Goal: Task Accomplishment & Management: Manage account settings

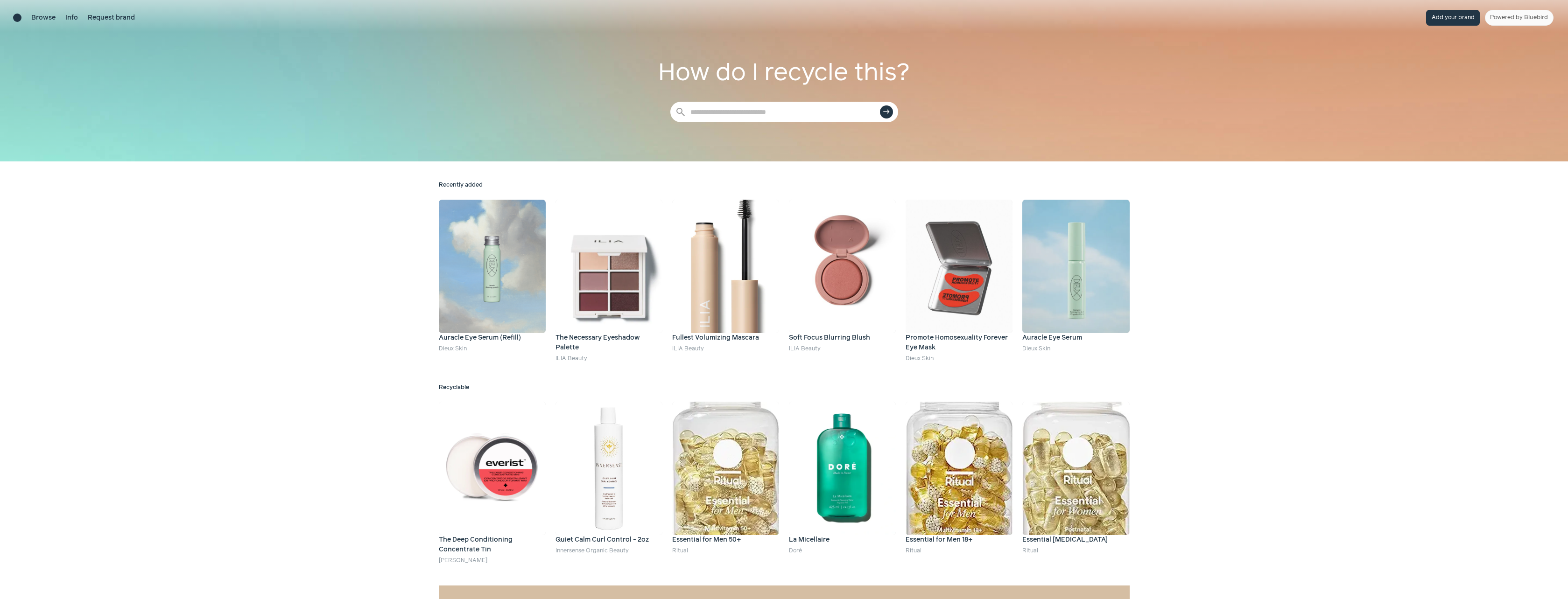
click at [1460, 21] on button "Add your brand" at bounding box center [1452, 18] width 54 height 16
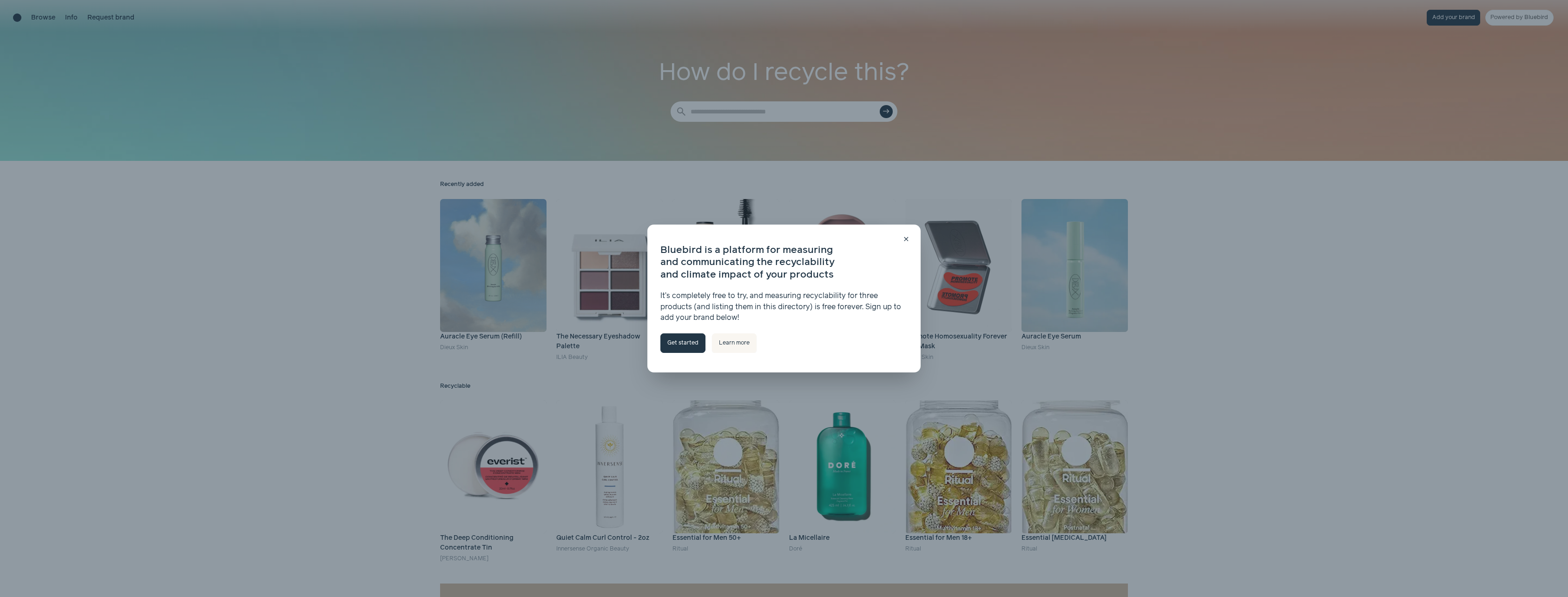
click at [683, 345] on link "Get started" at bounding box center [683, 343] width 45 height 19
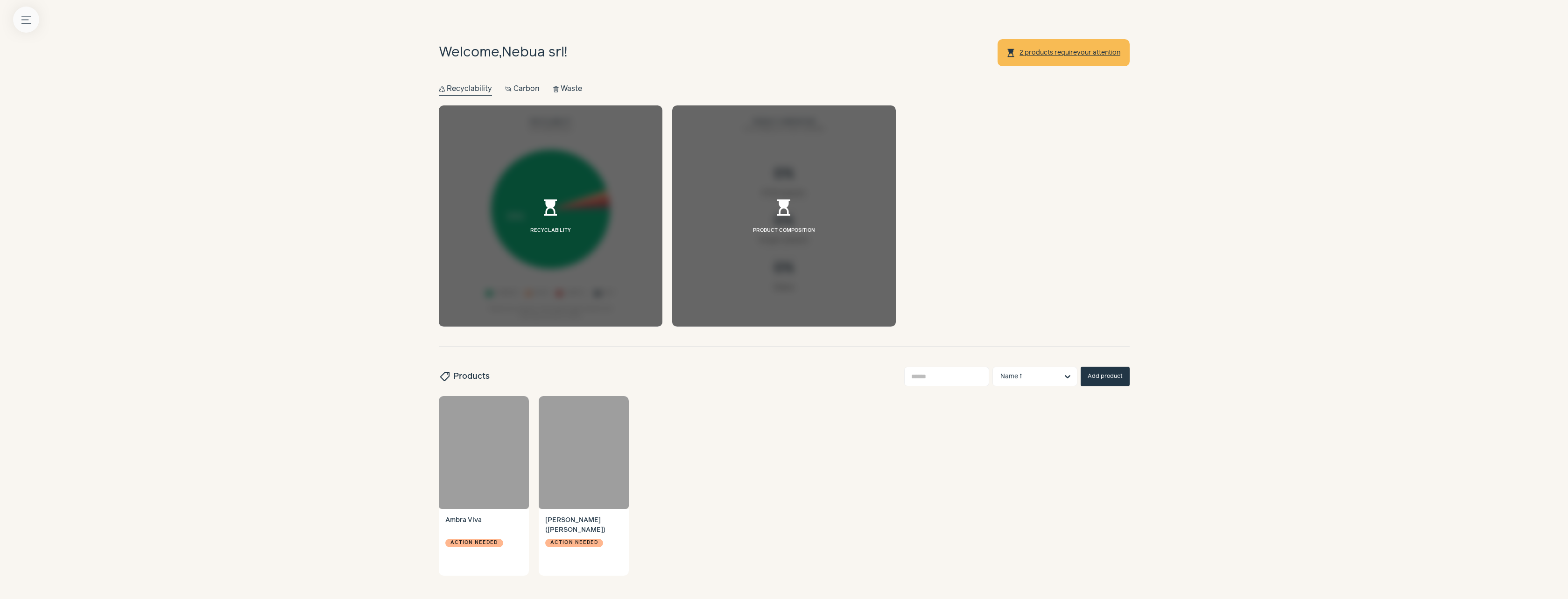
click at [25, 20] on icon "Menu button" at bounding box center [26, 20] width 10 height 10
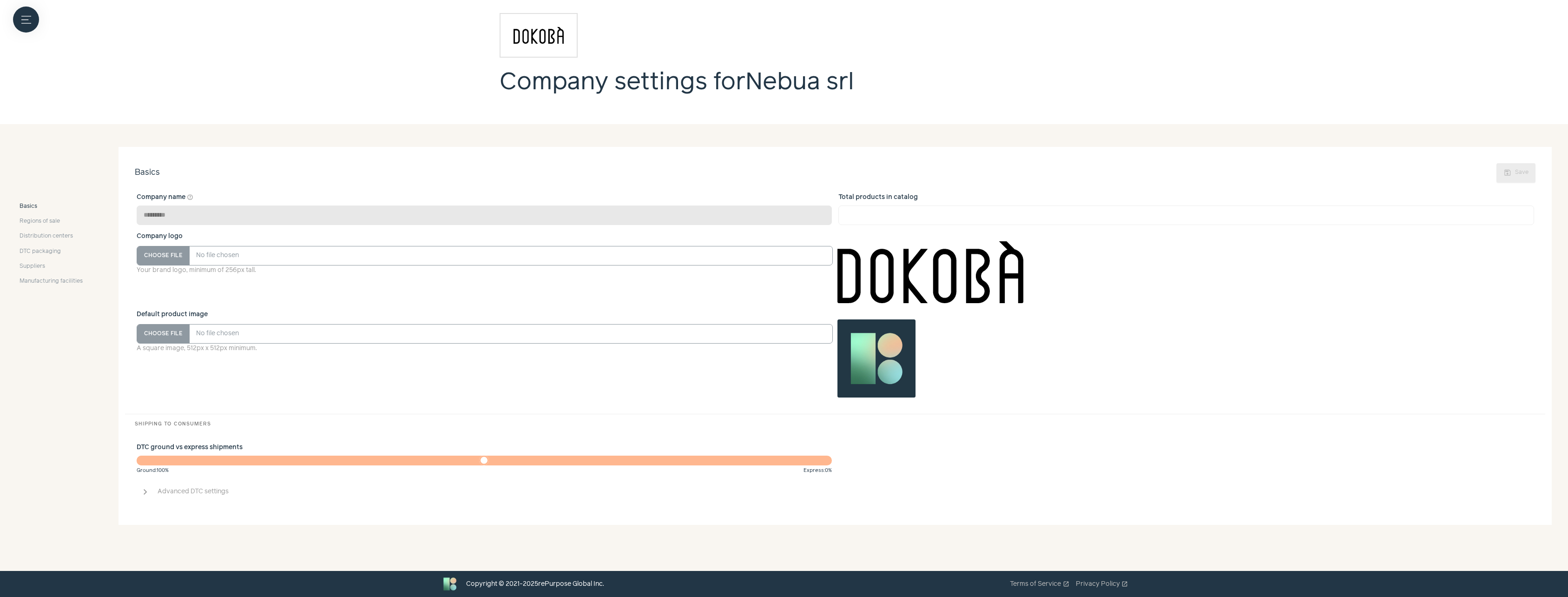
click at [152, 496] on button "chevron_right Advanced DTC settings" at bounding box center [835, 492] width 1401 height 21
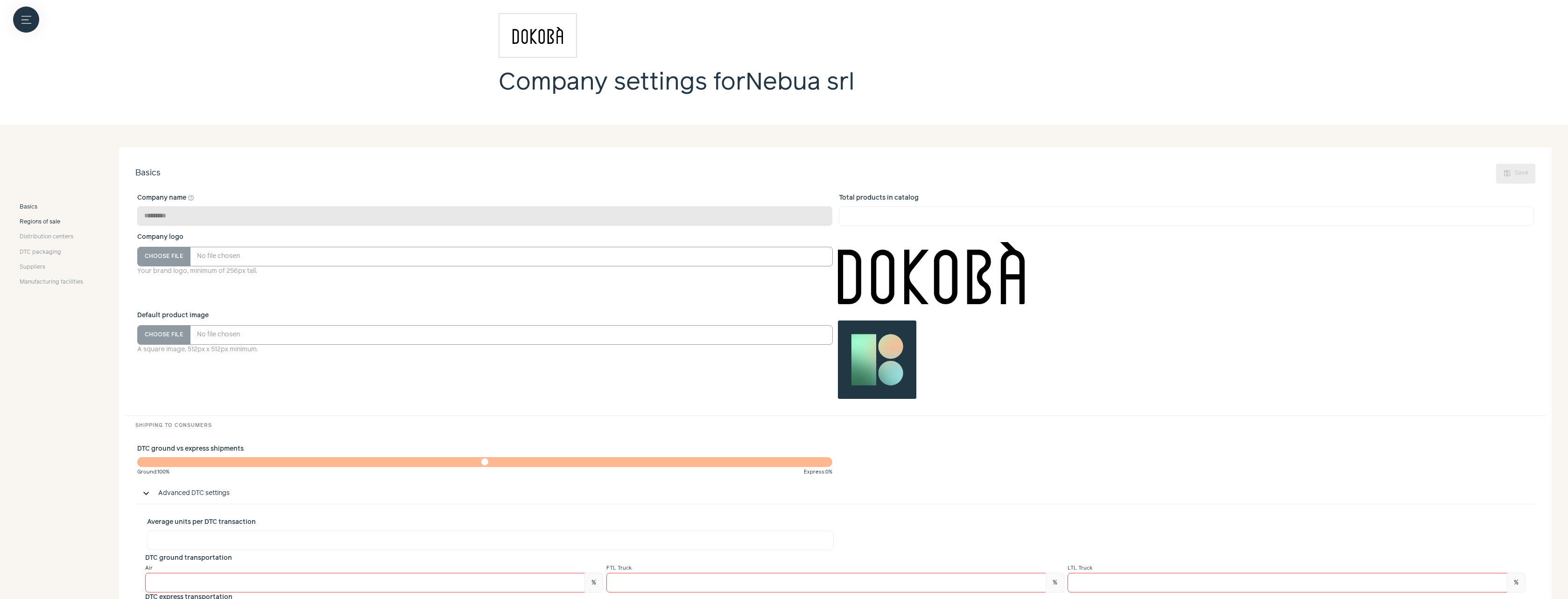
click at [46, 223] on span "Regions of sale" at bounding box center [40, 222] width 40 height 9
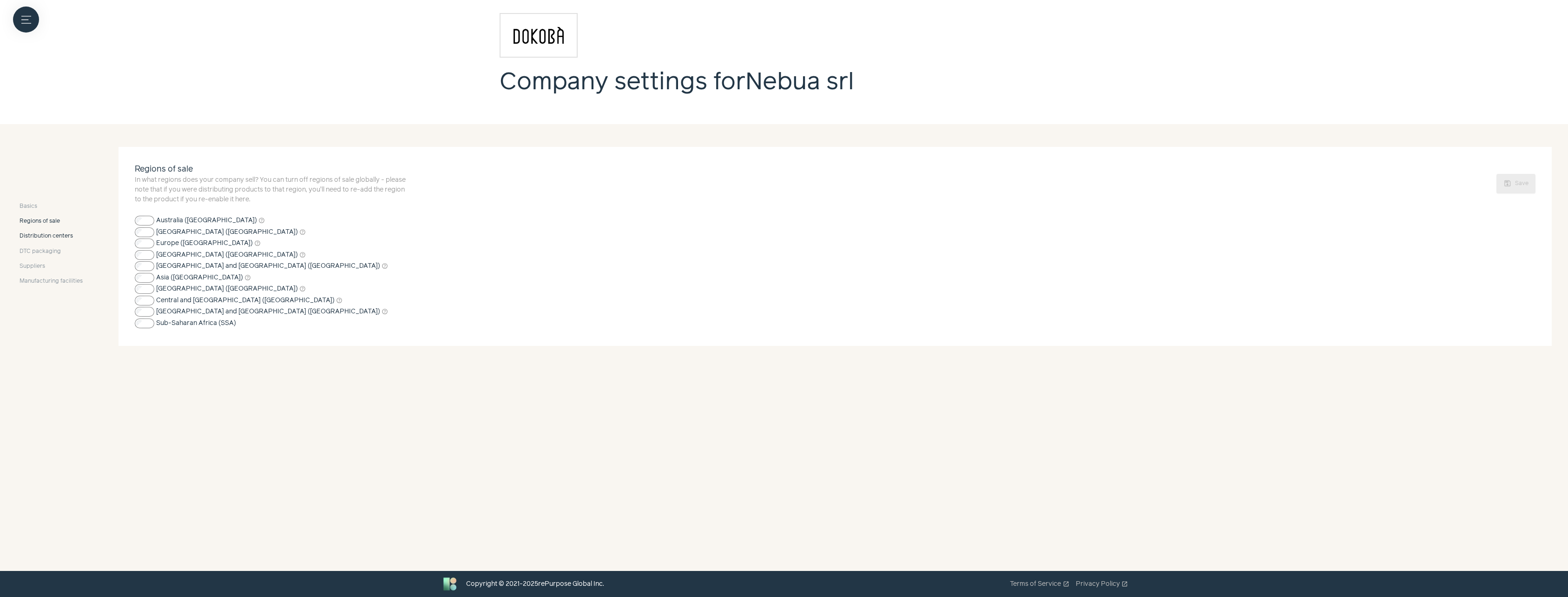
click at [31, 235] on span "Distribution centers" at bounding box center [46, 236] width 54 height 9
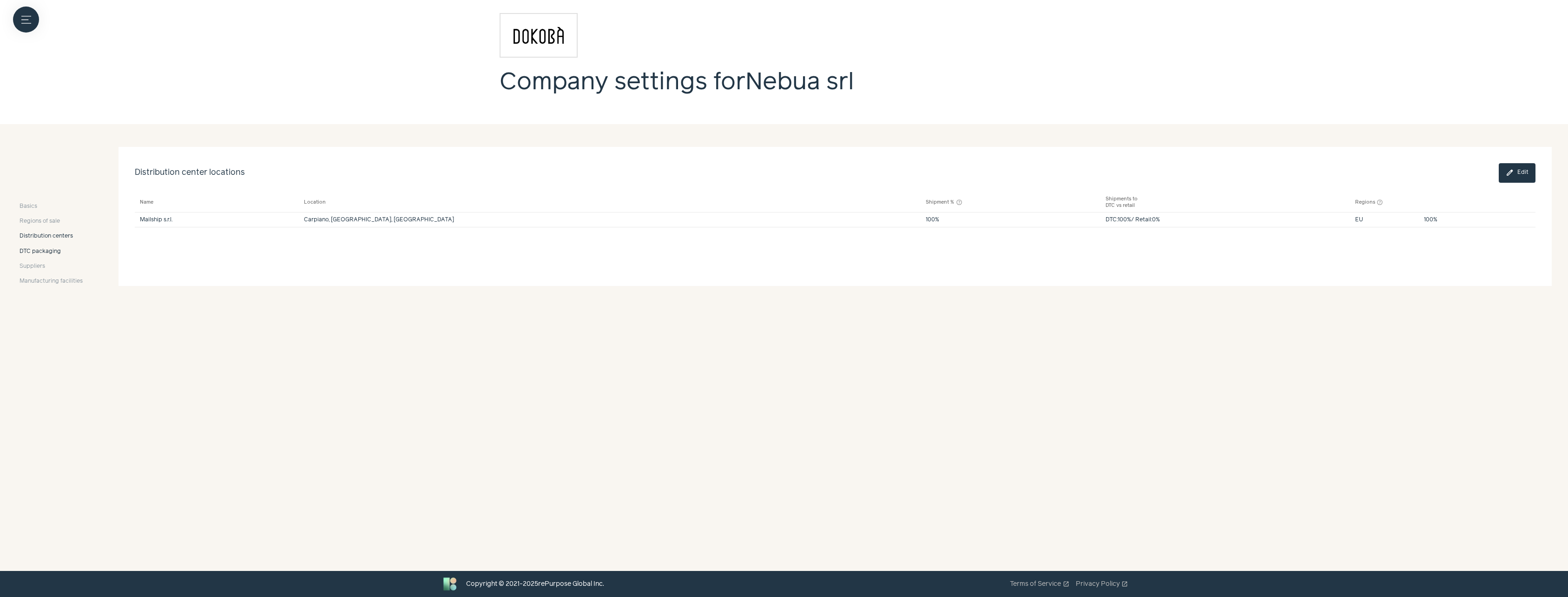
click at [44, 255] on span "DTC packaging" at bounding box center [40, 252] width 41 height 9
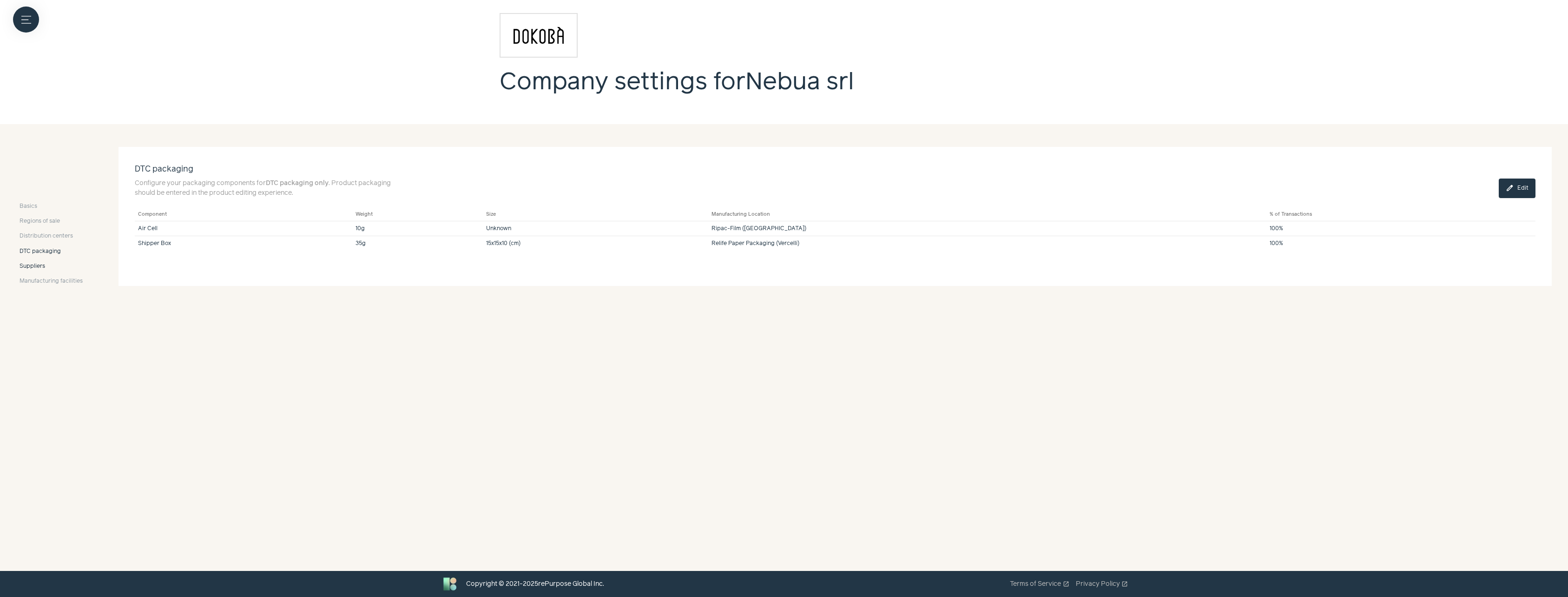
click at [36, 265] on span "Suppliers" at bounding box center [32, 267] width 26 height 9
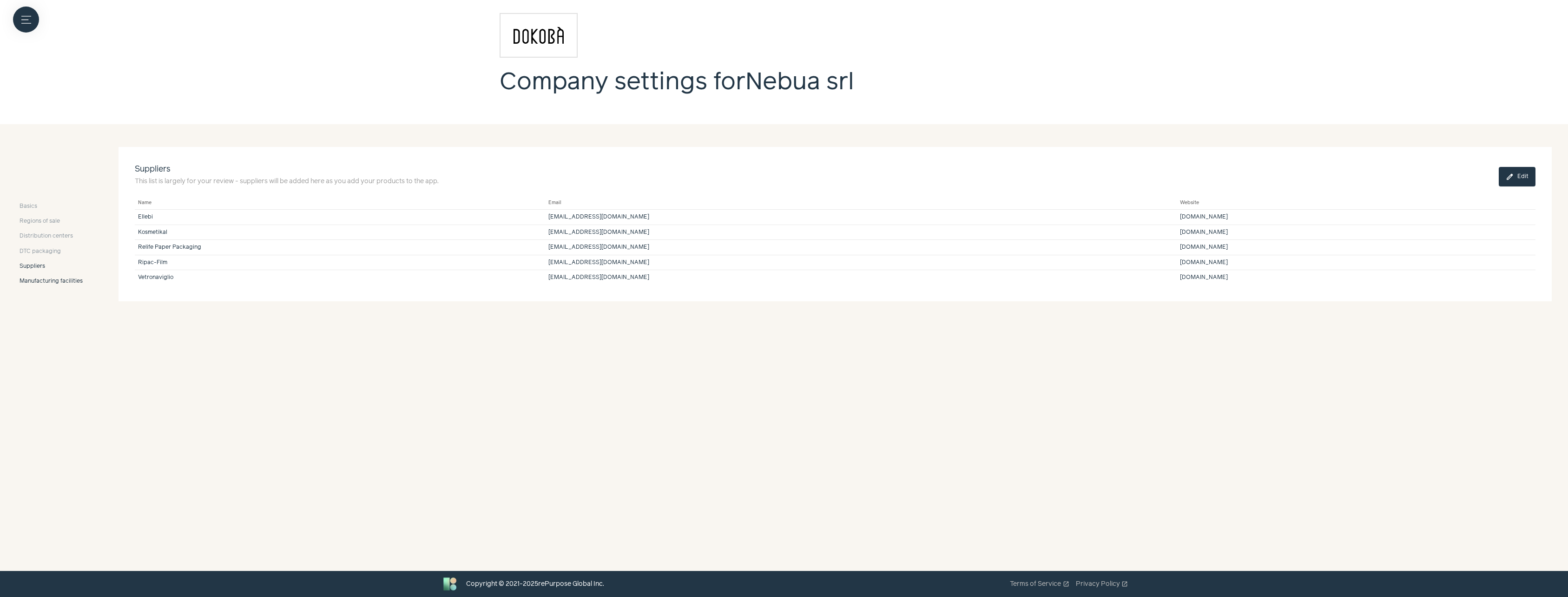
click at [35, 283] on span "Manufacturing facilities" at bounding box center [51, 281] width 63 height 9
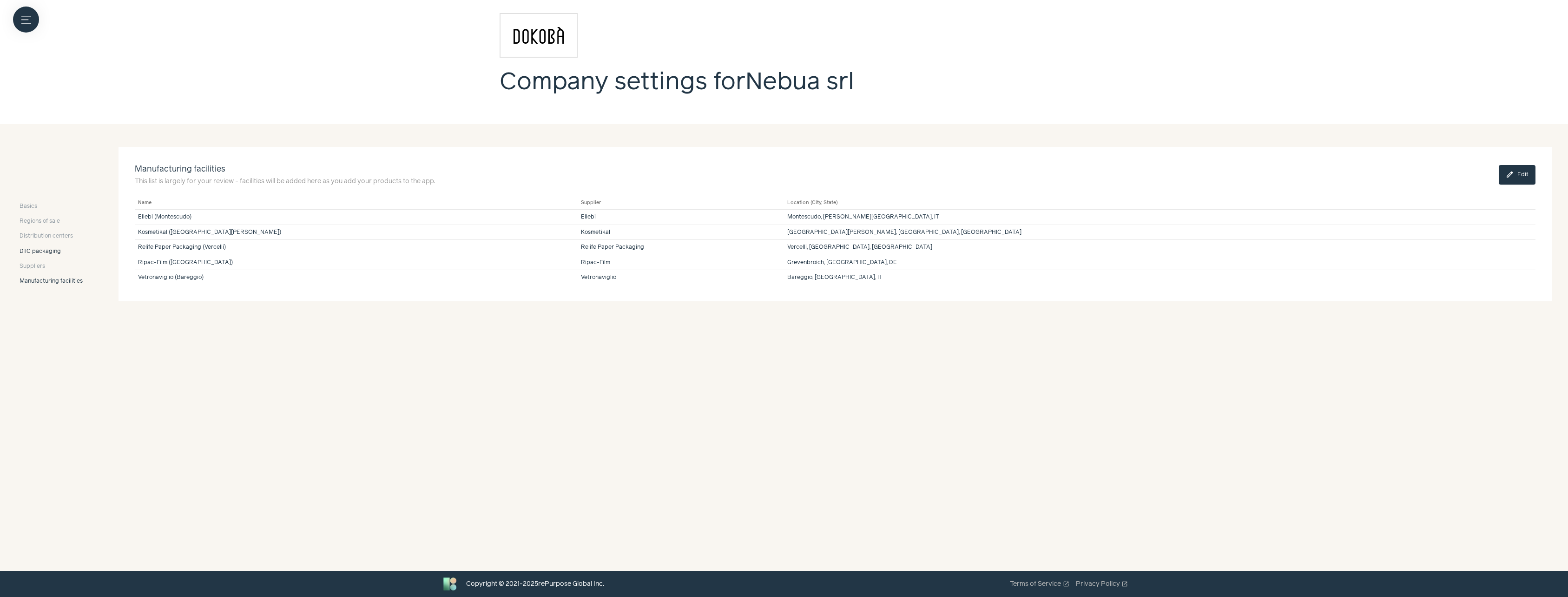
click at [38, 250] on span "DTC packaging" at bounding box center [40, 252] width 41 height 9
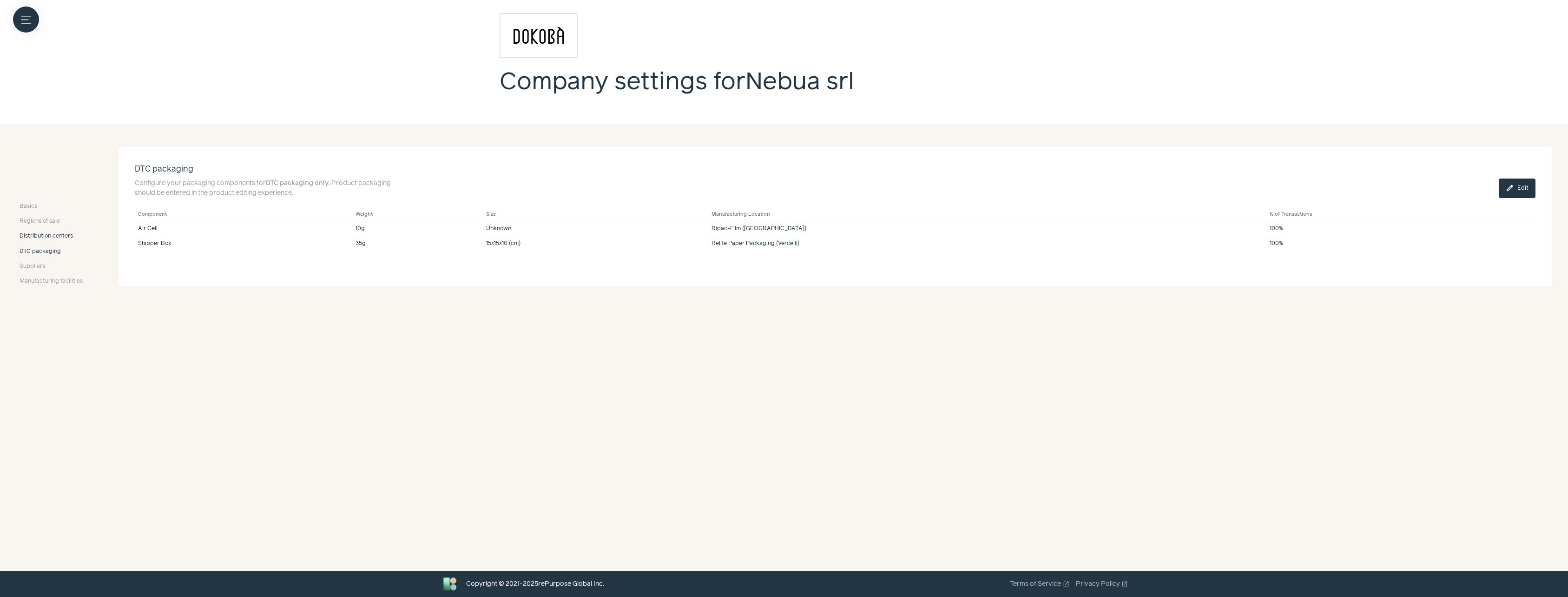
click at [45, 236] on span "Distribution centers" at bounding box center [46, 236] width 54 height 9
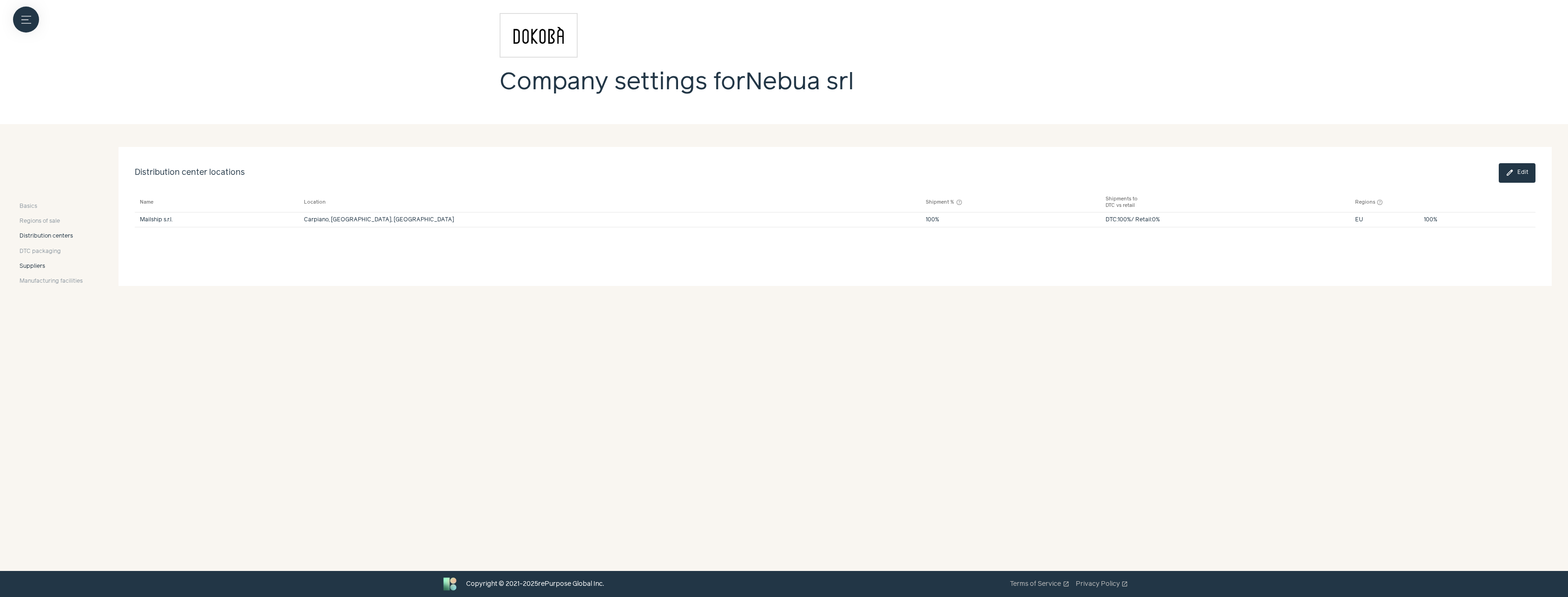
click at [31, 270] on span "Suppliers" at bounding box center [32, 267] width 26 height 9
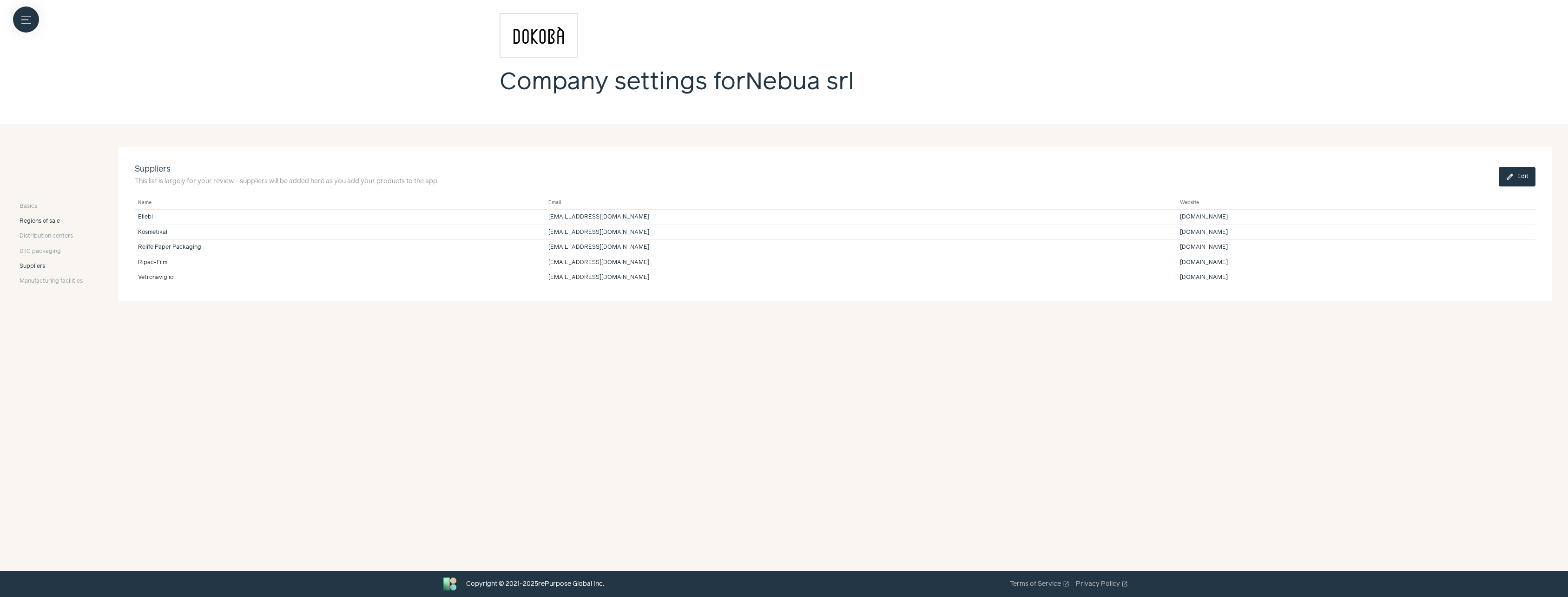
click at [48, 222] on span "Regions of sale" at bounding box center [40, 222] width 40 height 9
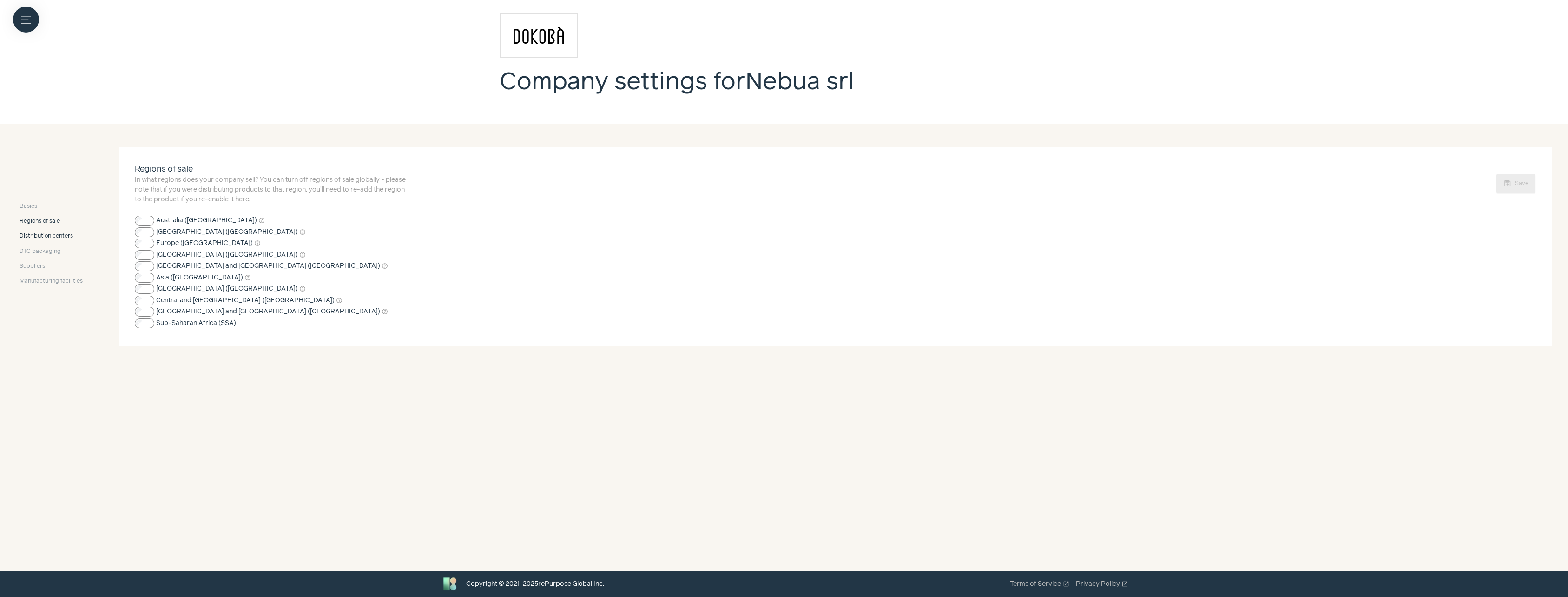
click at [48, 236] on span "Distribution centers" at bounding box center [46, 236] width 54 height 9
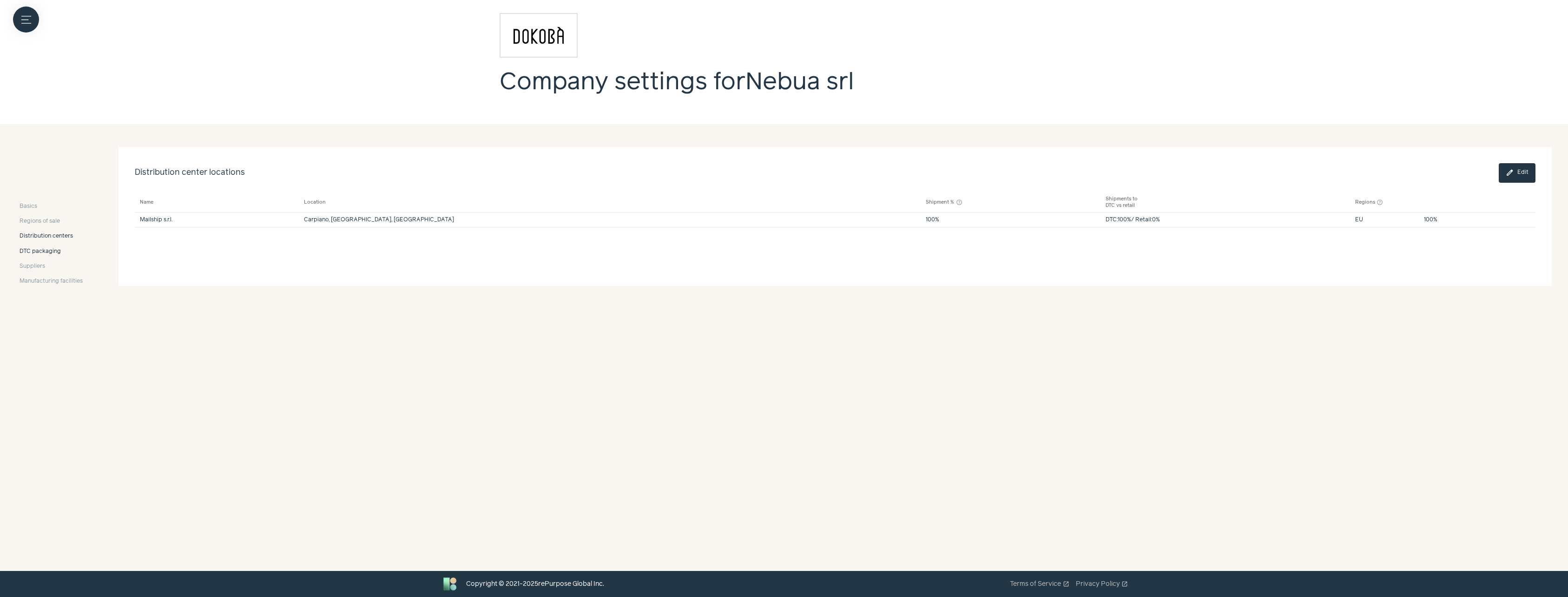
click at [38, 254] on span "DTC packaging" at bounding box center [40, 252] width 41 height 9
